Goal: Check status: Check status

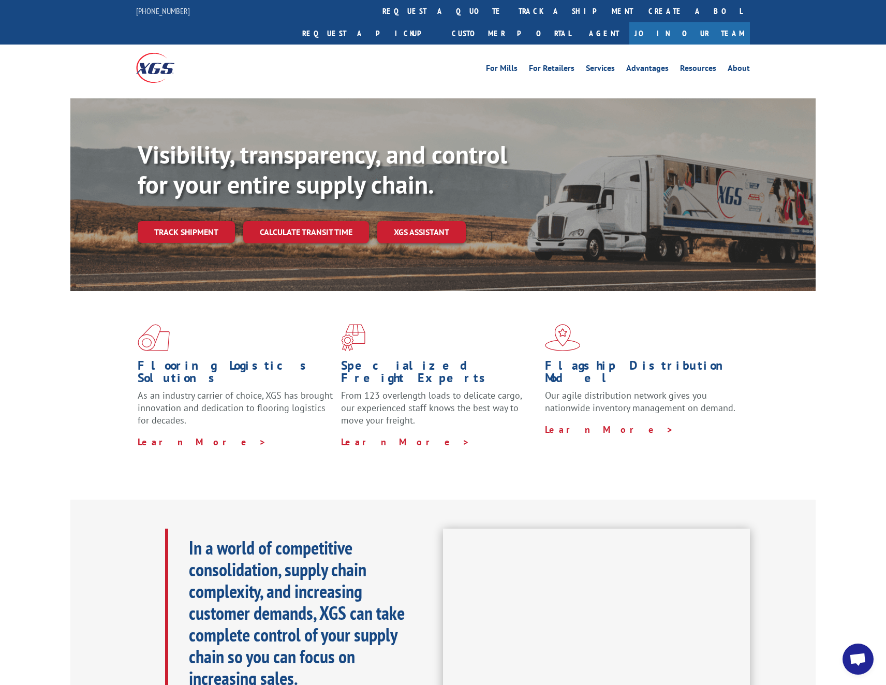
click at [858, 137] on div "Visibility, transparency, and control for your entire supply chain. Track shipm…" at bounding box center [443, 204] width 886 height 213
click at [854, 659] on span "Open chat" at bounding box center [857, 659] width 17 height 14
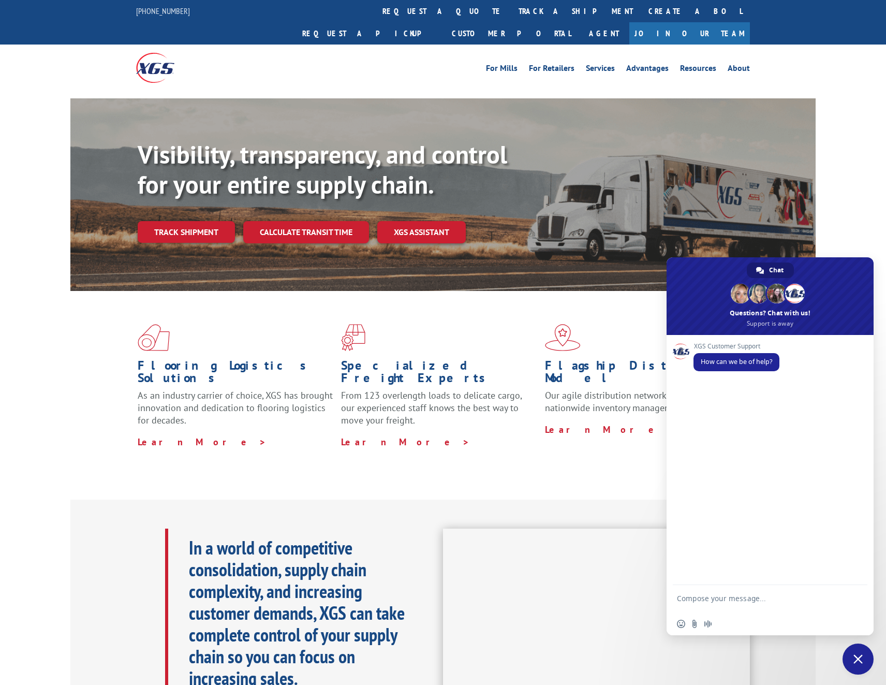
click at [184, 221] on link "Track shipment" at bounding box center [186, 232] width 97 height 22
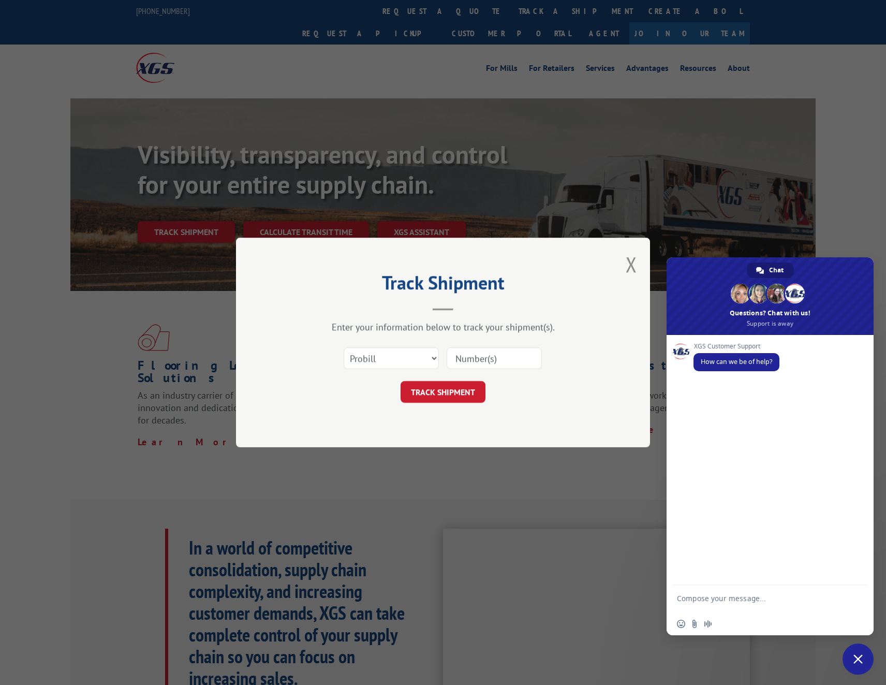
click at [480, 356] on input at bounding box center [494, 358] width 95 height 22
paste input "17501761"
type input "17501761"
click at [438, 387] on button "TRACK SHIPMENT" at bounding box center [442, 392] width 85 height 22
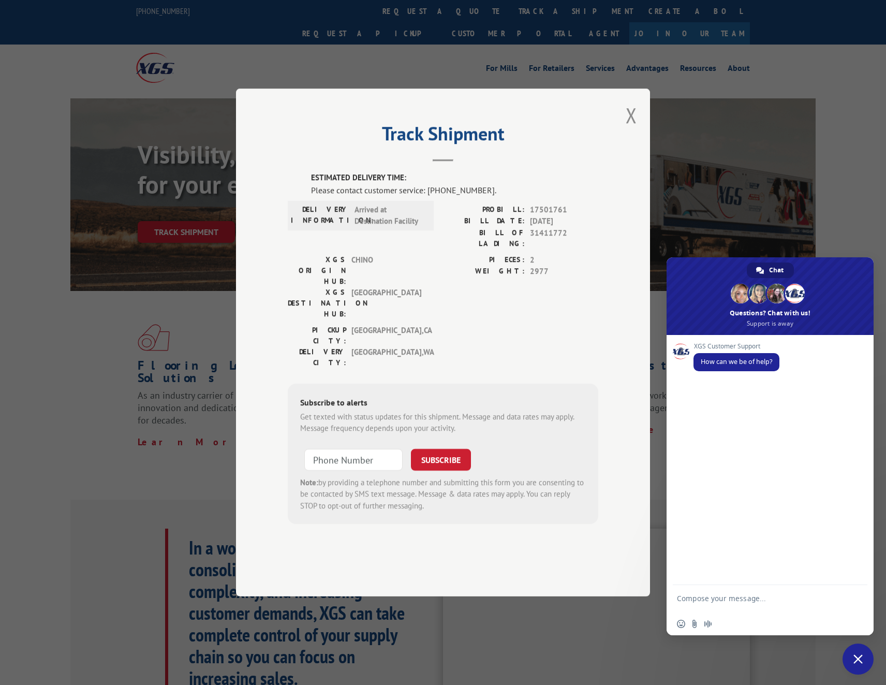
click at [410, 280] on span "CHINO" at bounding box center [386, 270] width 70 height 33
click at [714, 599] on textarea "Compose your message..." at bounding box center [759, 602] width 164 height 19
type textarea "hello"
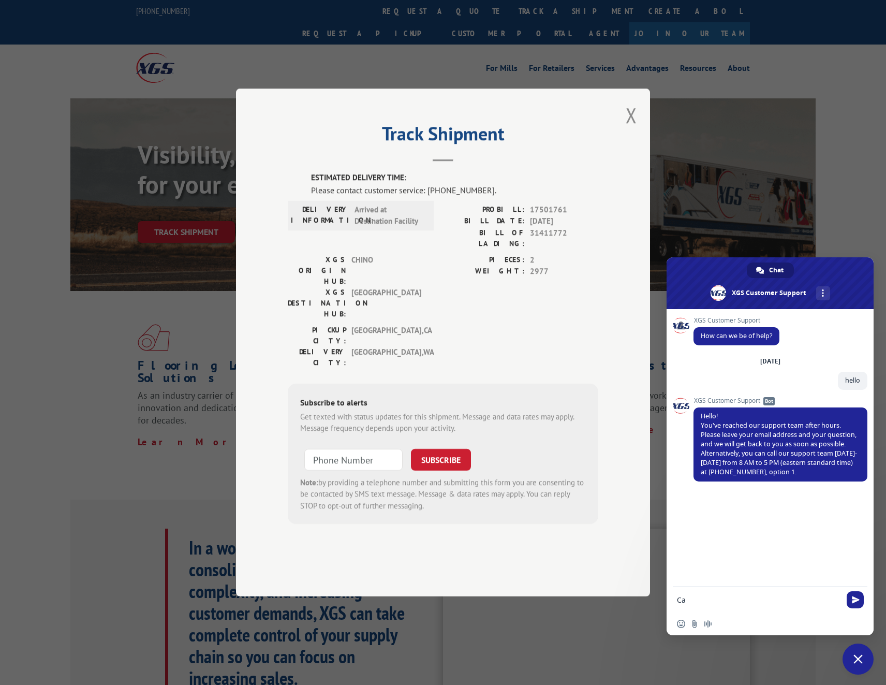
type textarea "C"
click at [702, 594] on form at bounding box center [759, 600] width 164 height 28
